Goal: Information Seeking & Learning: Learn about a topic

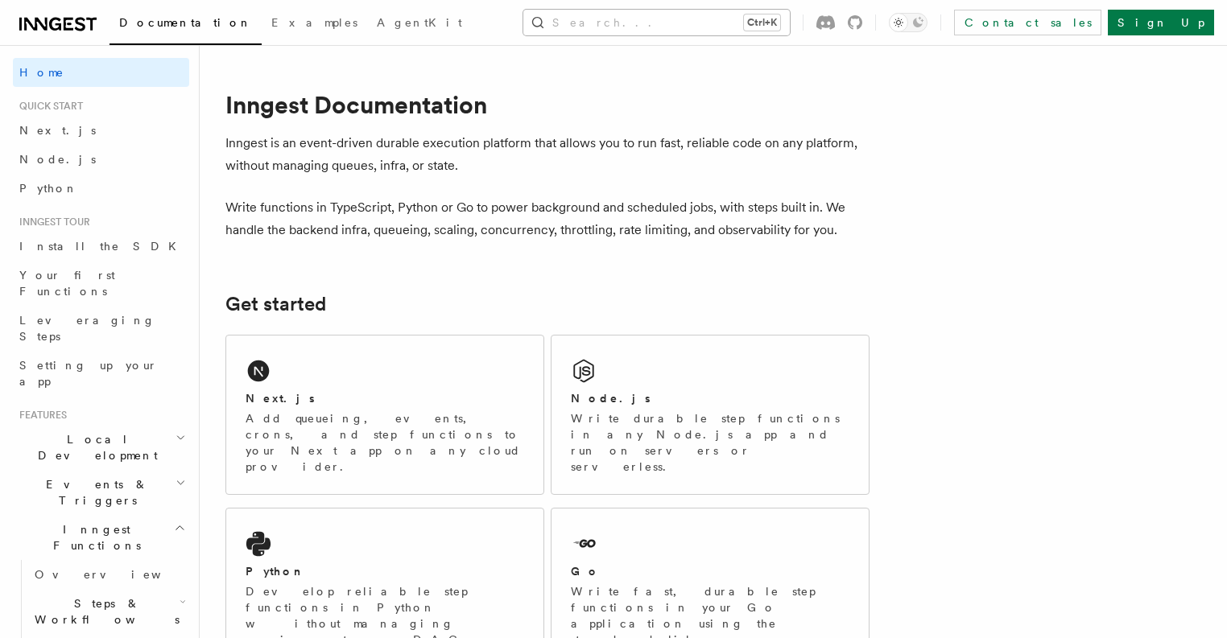
click at [788, 22] on button "Search... Ctrl+K" at bounding box center [656, 23] width 266 height 26
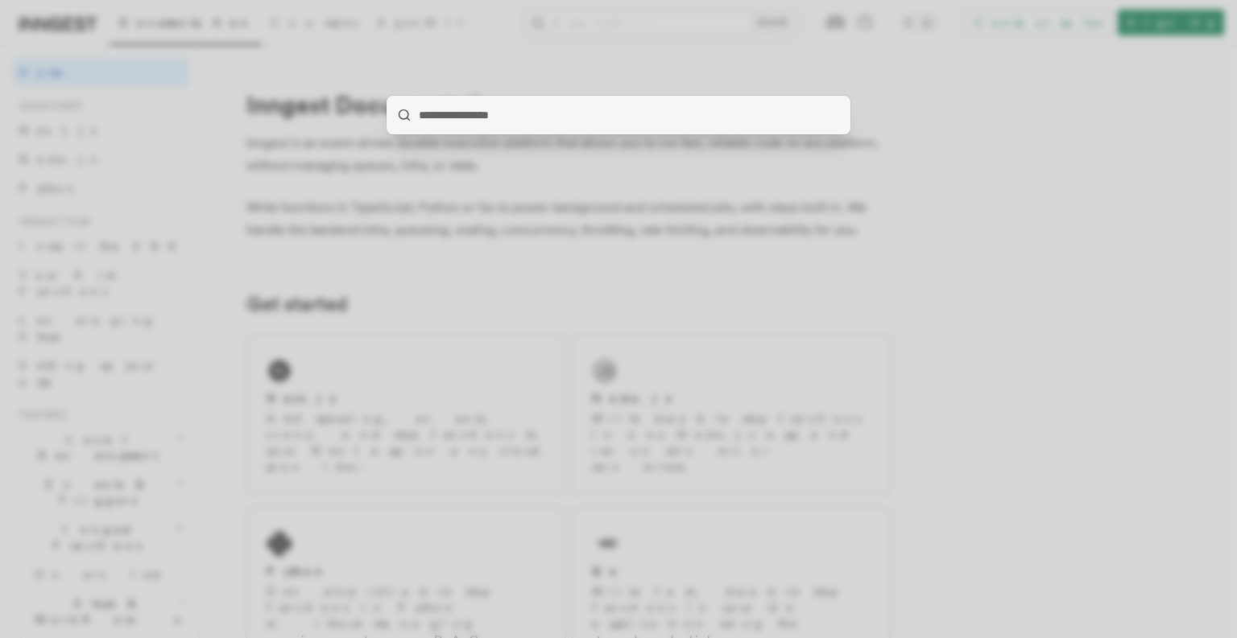
click at [679, 203] on div at bounding box center [618, 319] width 1237 height 638
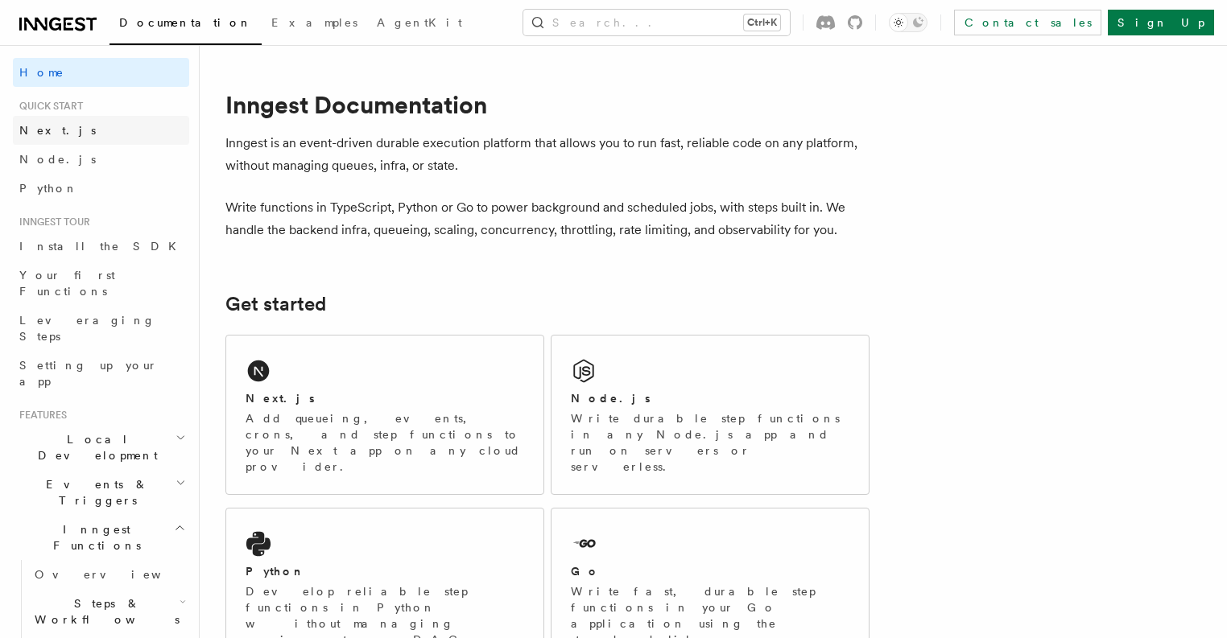
click at [61, 125] on link "Next.js" at bounding box center [101, 130] width 176 height 29
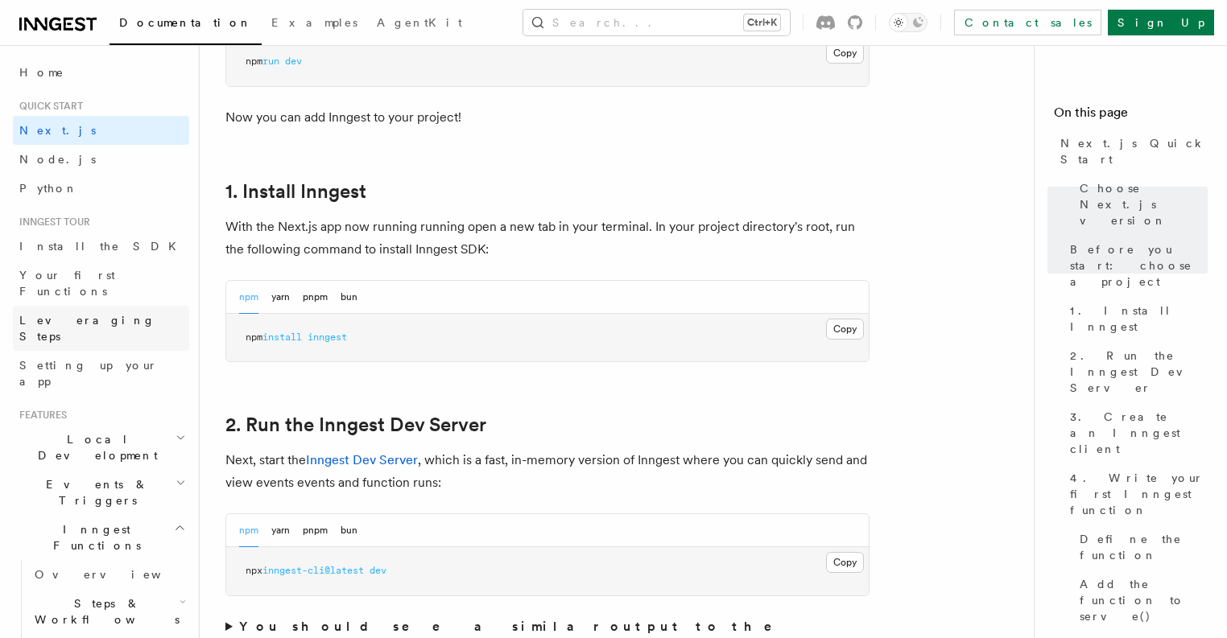
scroll to position [773, 0]
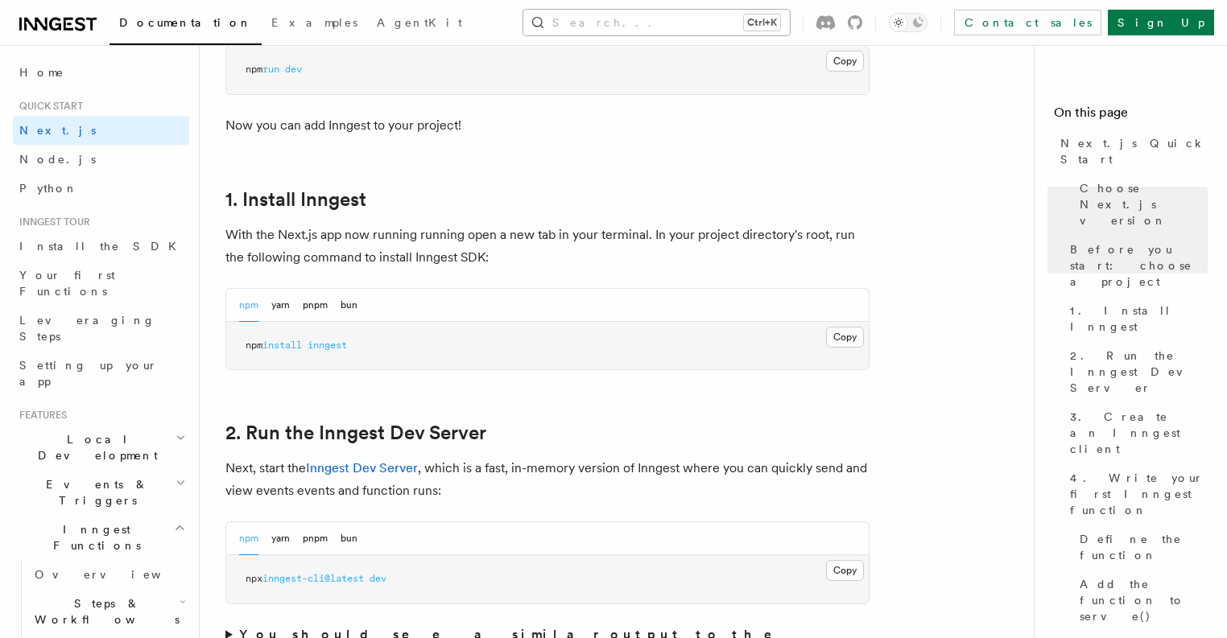
click at [695, 23] on button "Search... Ctrl+K" at bounding box center [656, 23] width 266 height 26
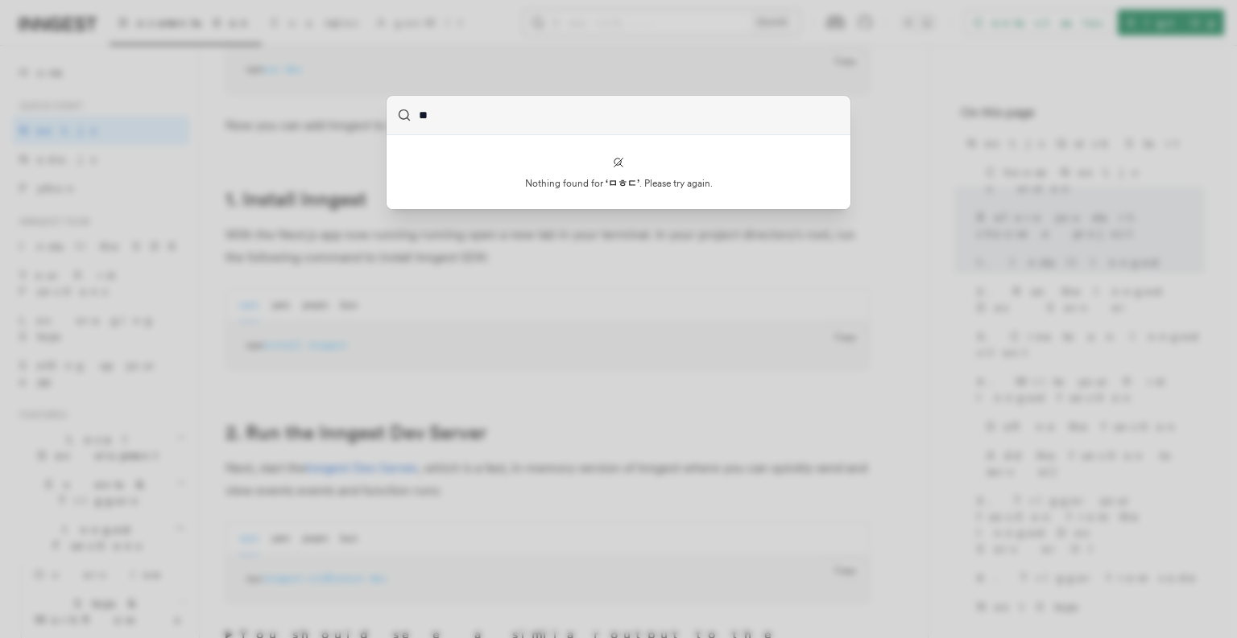
type input "*"
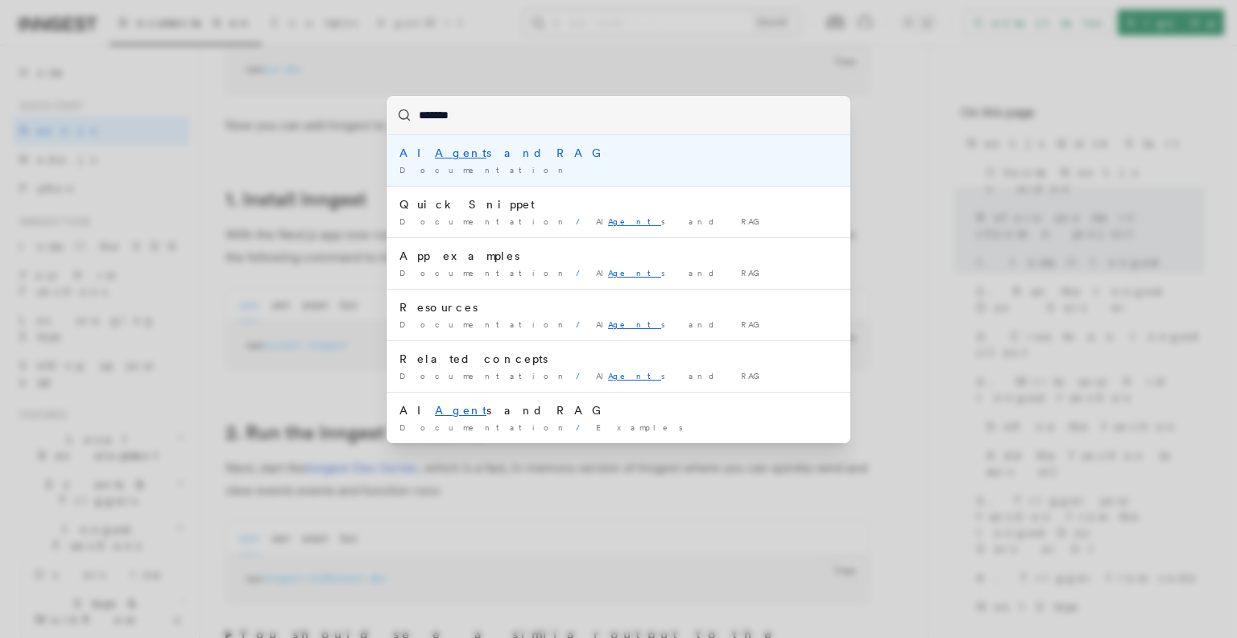
type input "********"
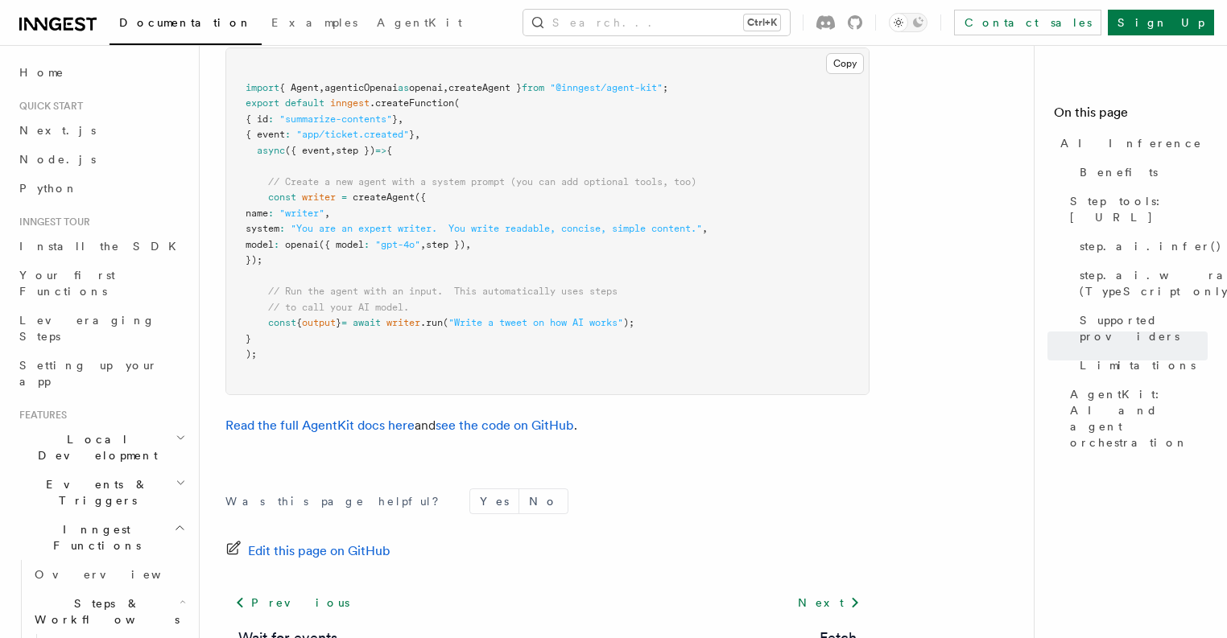
scroll to position [4953, 0]
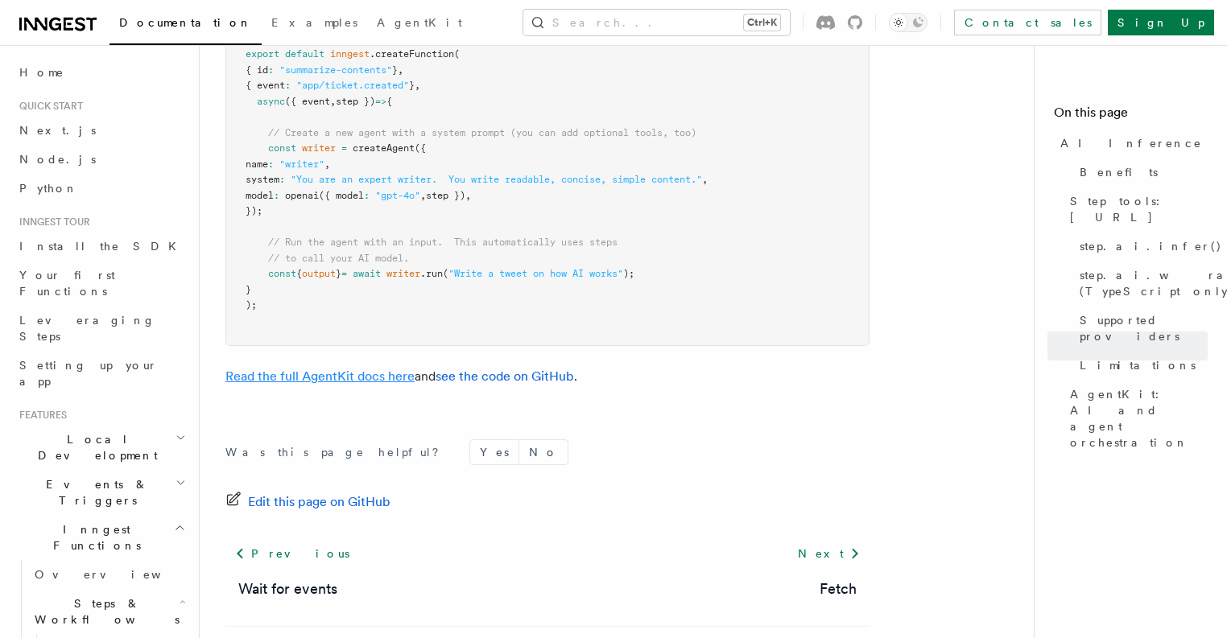
click at [367, 369] on link "Read the full AgentKit docs here" at bounding box center [319, 376] width 189 height 15
